Goal: Transaction & Acquisition: Purchase product/service

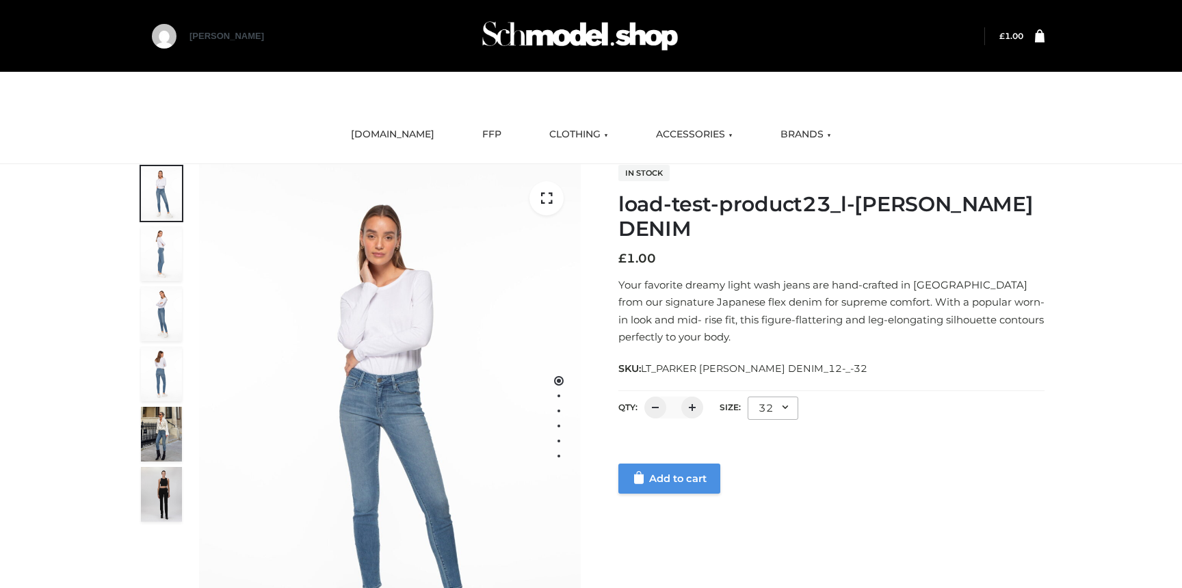
click at [707, 481] on link "Add to cart" at bounding box center [669, 479] width 102 height 30
click at [657, 482] on link "Add to cart" at bounding box center [669, 479] width 102 height 30
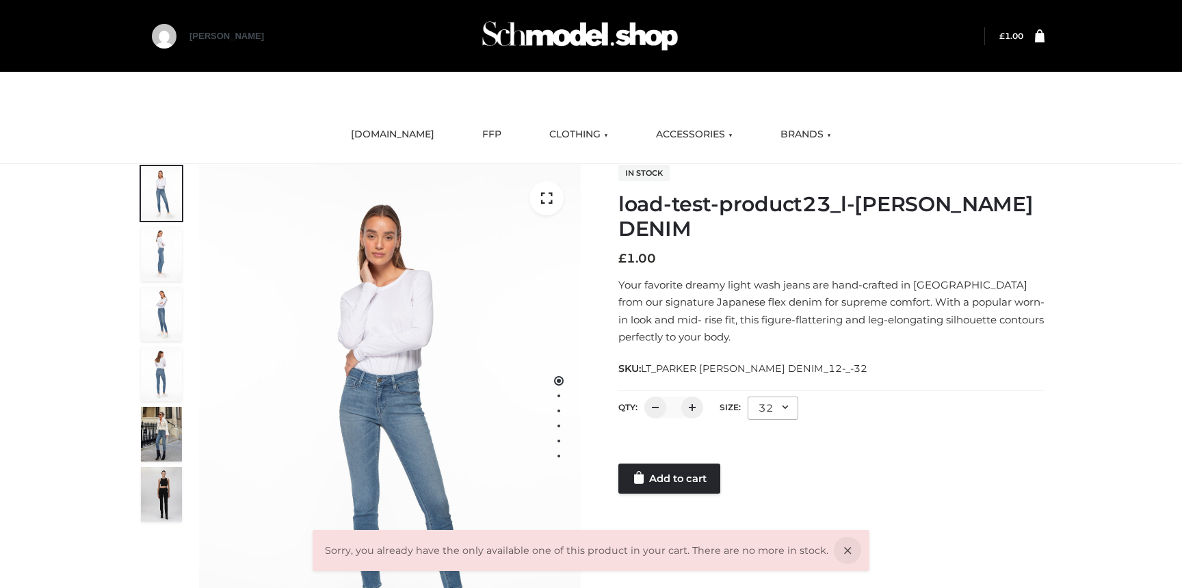
click at [1021, 38] on bdi "£ 1.00" at bounding box center [1011, 36] width 24 height 10
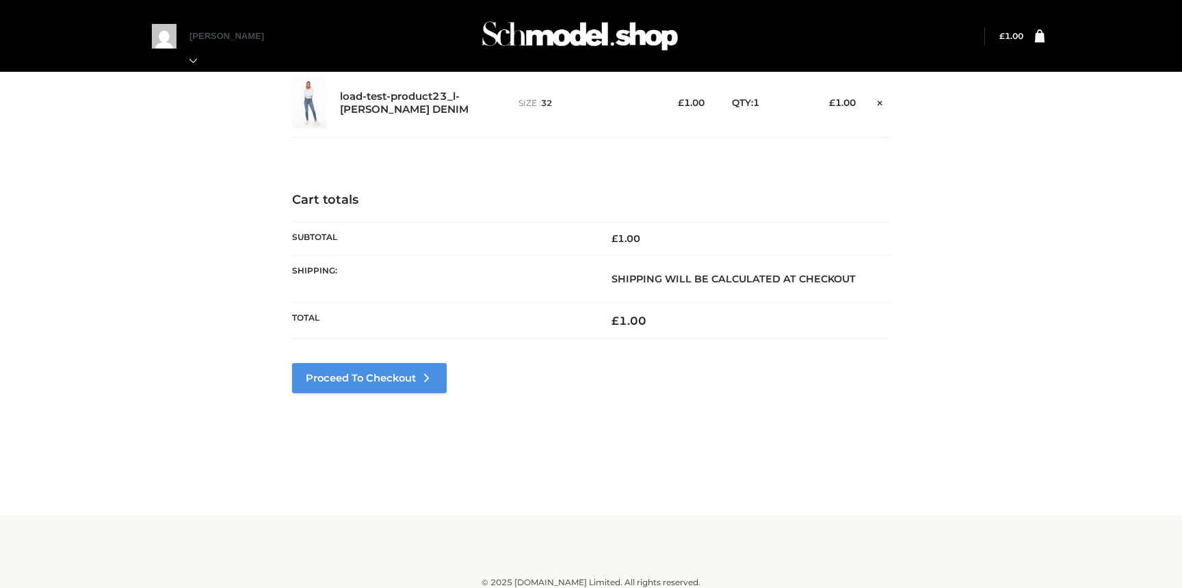
click at [400, 385] on link "Proceed to Checkout" at bounding box center [369, 378] width 155 height 30
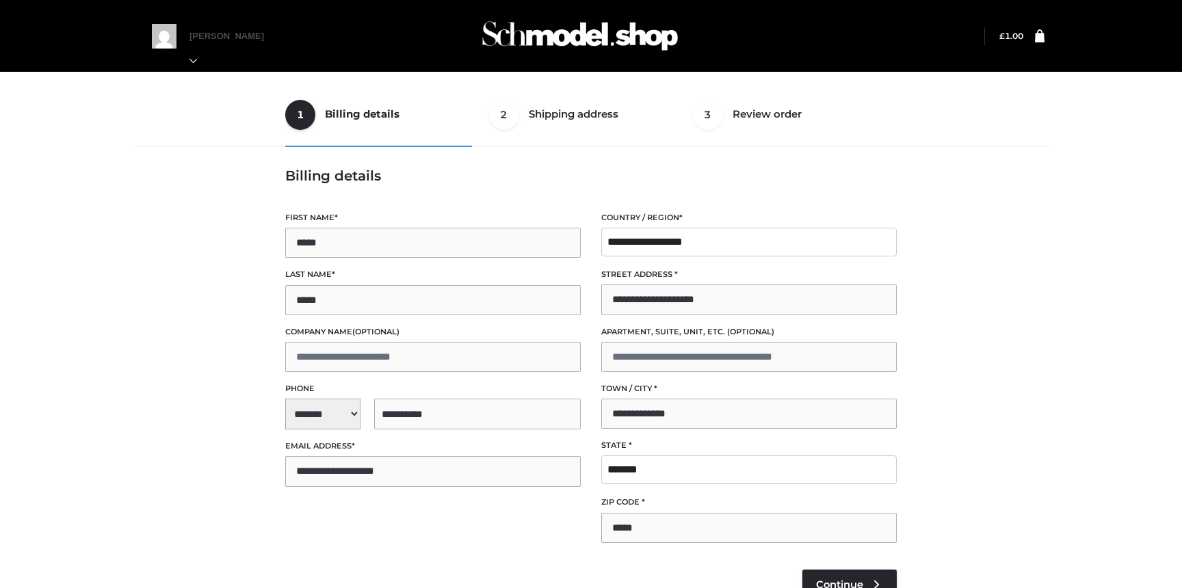
select select "**"
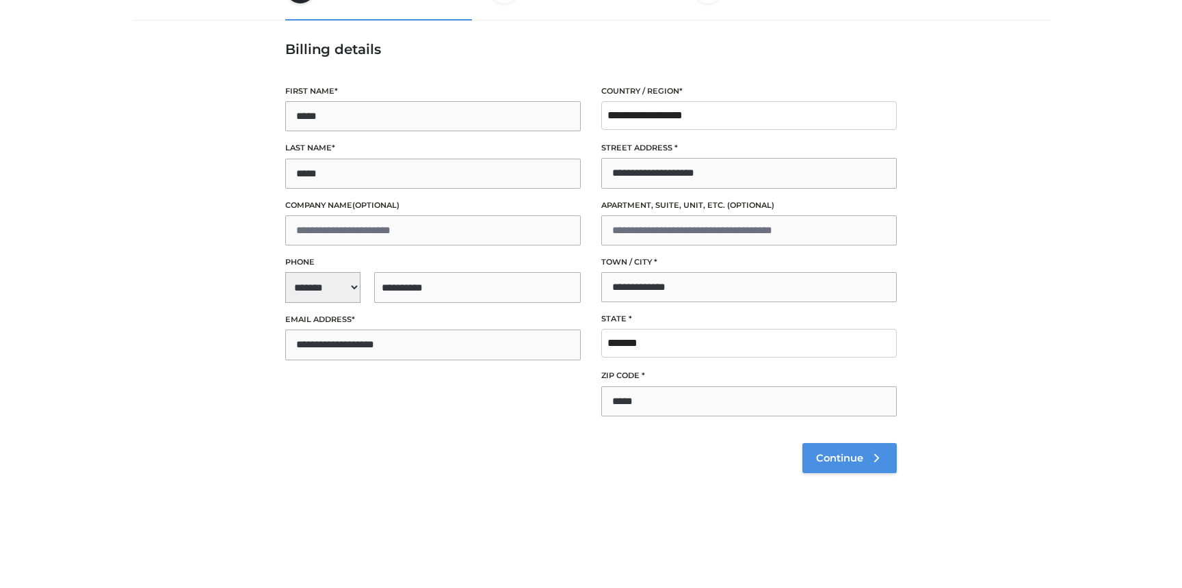
click at [825, 468] on link "Continue" at bounding box center [849, 458] width 94 height 30
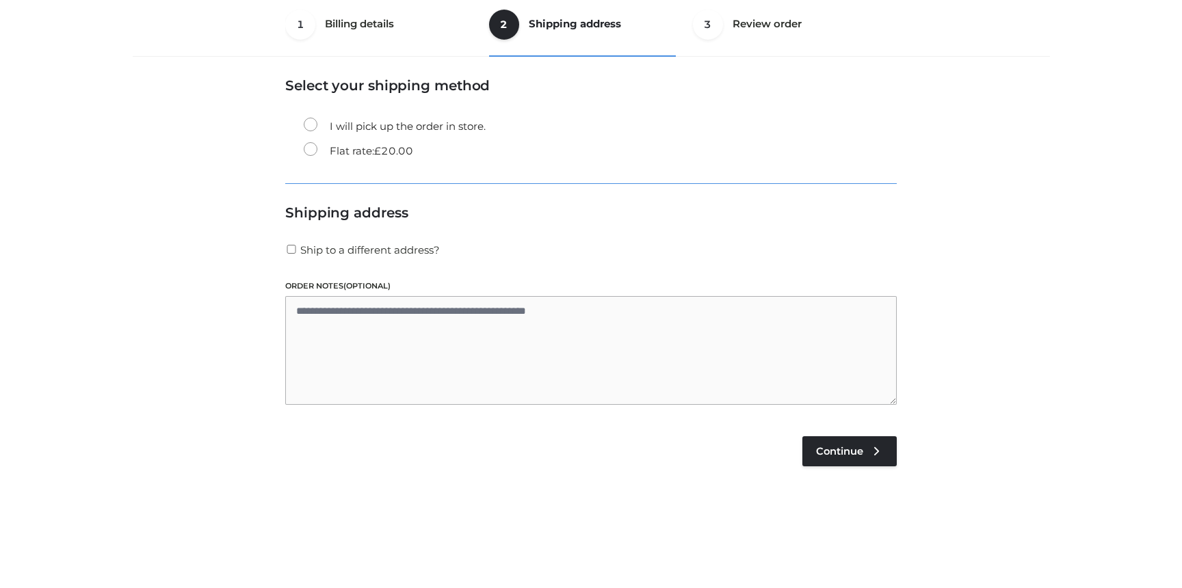
scroll to position [83, 0]
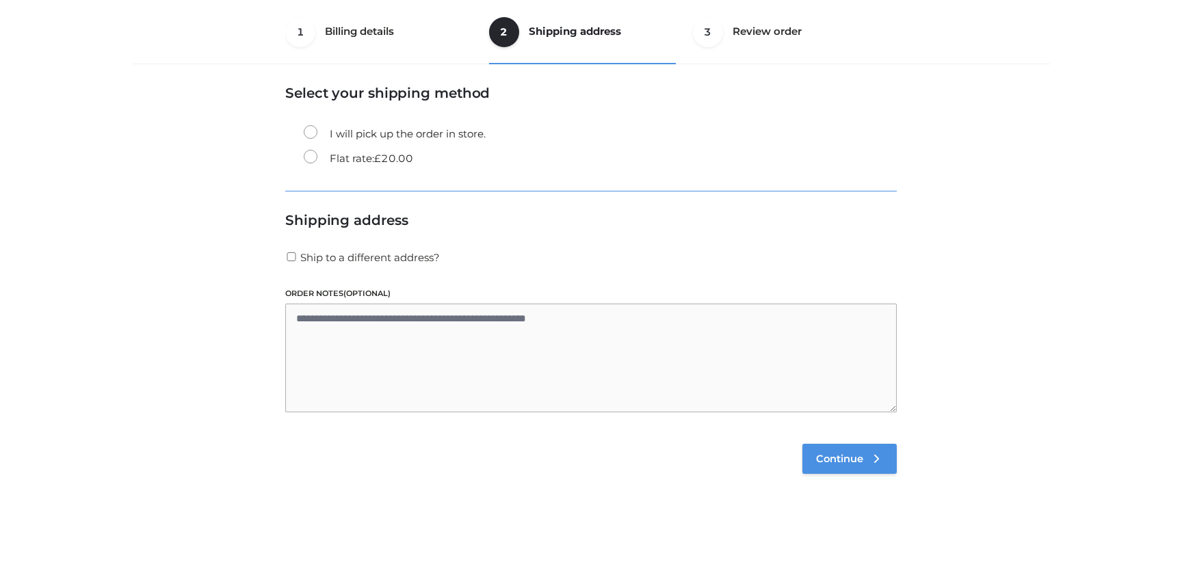
click at [837, 462] on span "Continue" at bounding box center [839, 459] width 47 height 12
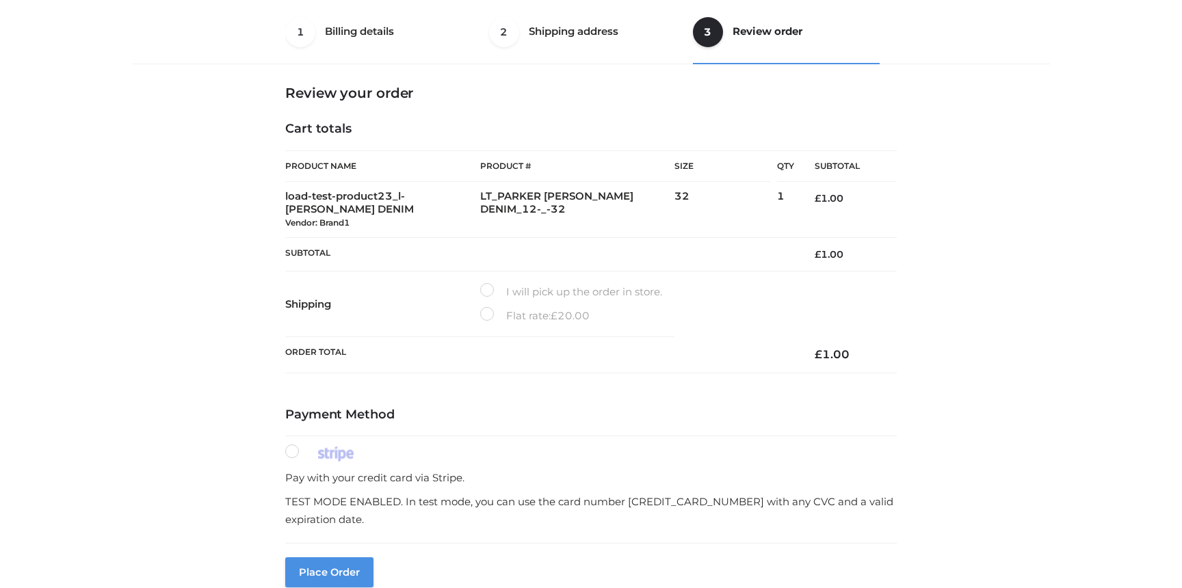
click at [332, 567] on button "Place order" at bounding box center [329, 572] width 88 height 30
